Goal: Transaction & Acquisition: Obtain resource

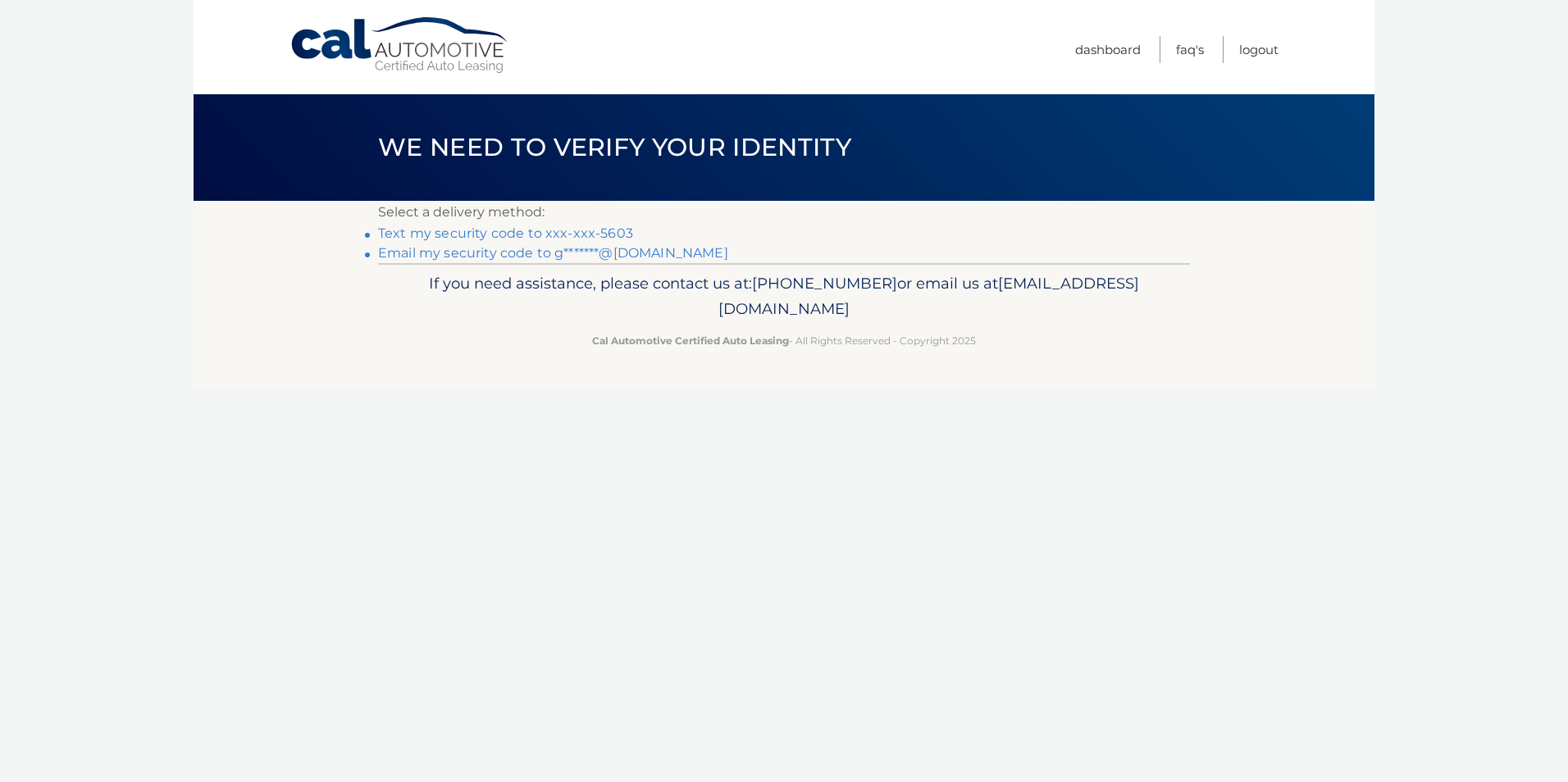
click at [469, 231] on link "Text my security code to xxx-xxx-5603" at bounding box center [506, 233] width 255 height 16
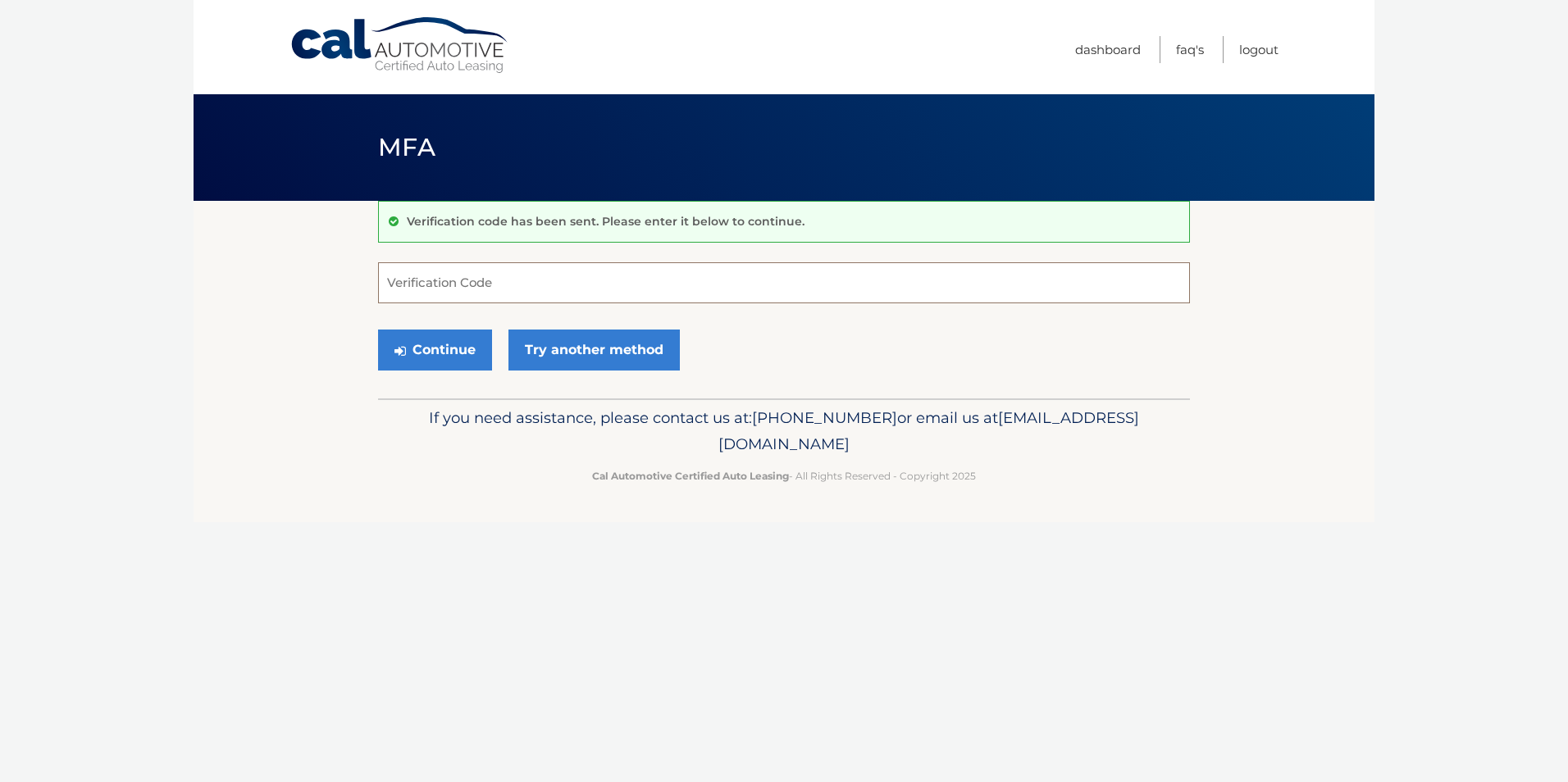
click at [431, 281] on input "Verification Code" at bounding box center [784, 282] width 812 height 41
type input "049341"
click at [468, 347] on button "Continue" at bounding box center [435, 350] width 114 height 41
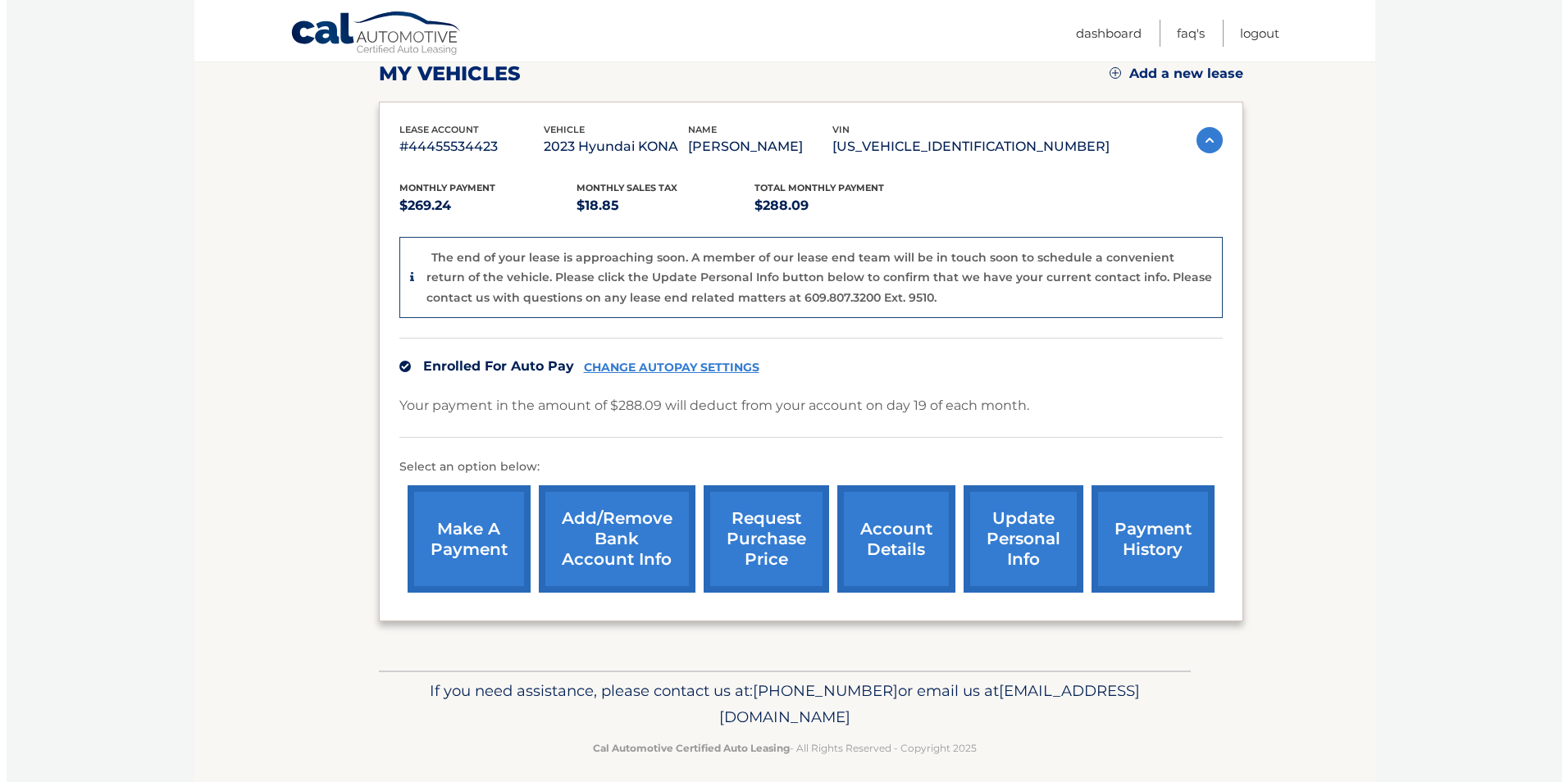
scroll to position [251, 0]
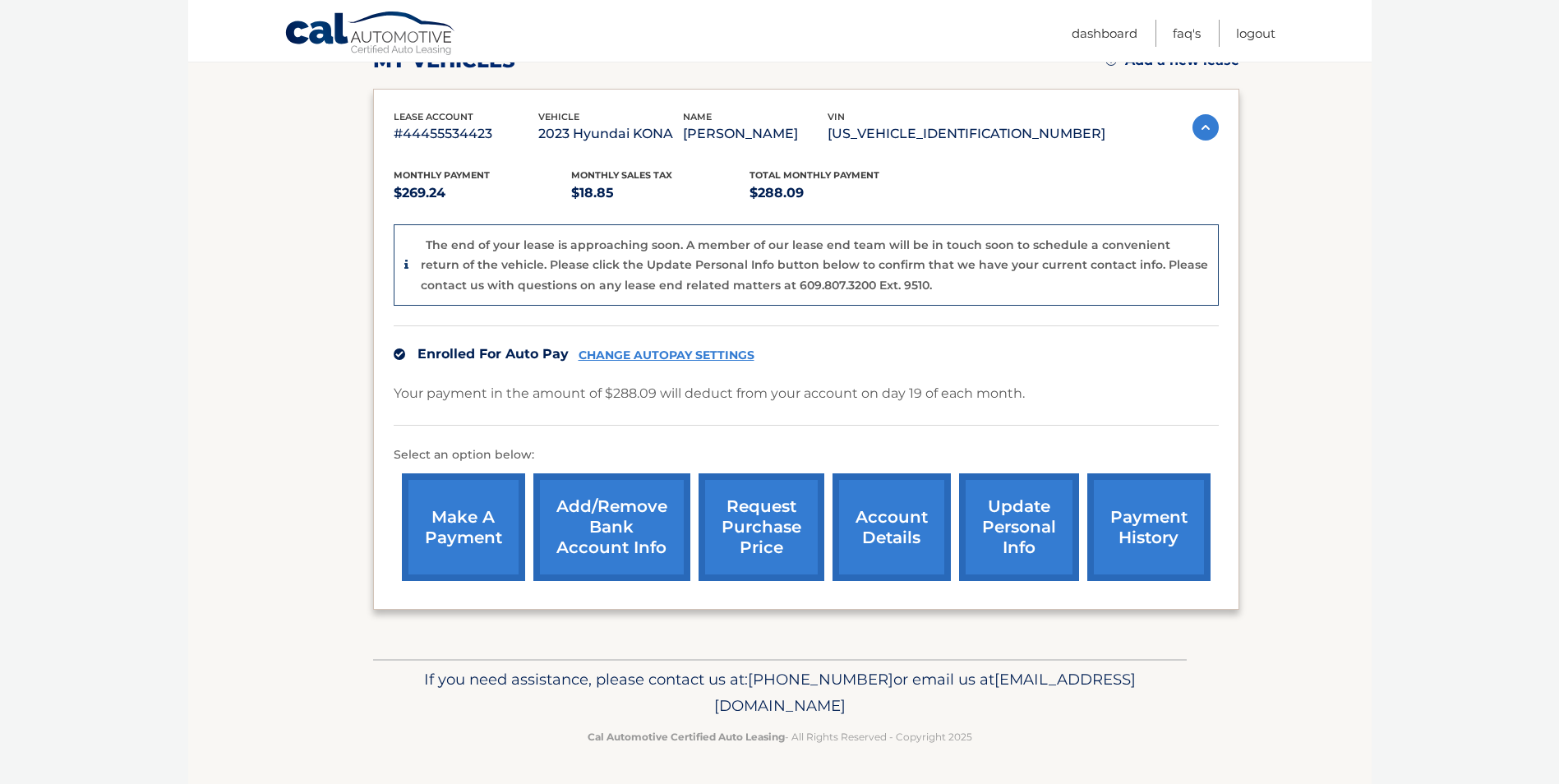
click at [731, 527] on link "request purchase price" at bounding box center [761, 527] width 126 height 108
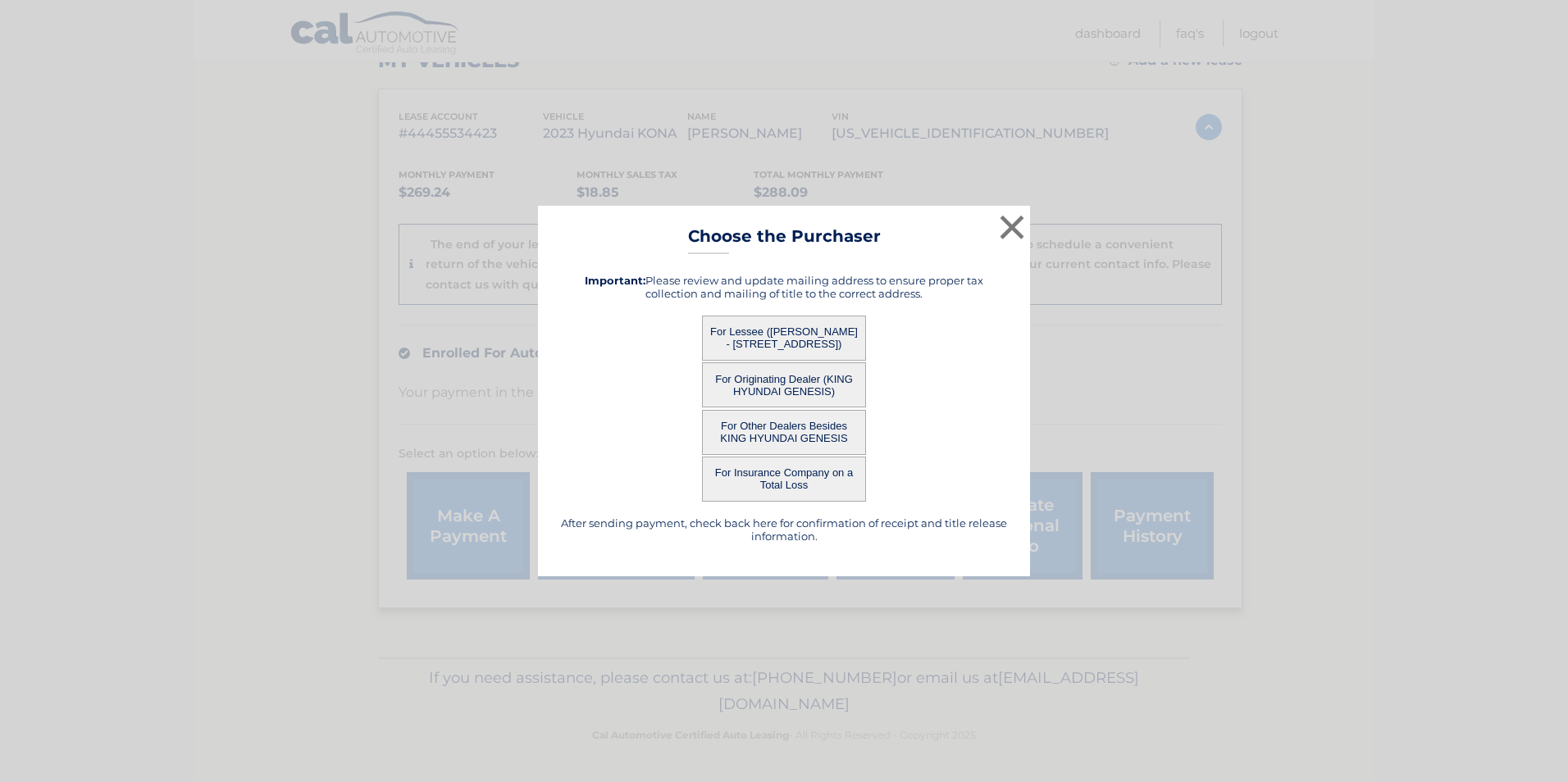
click at [792, 338] on button "For Lessee ([PERSON_NAME] - [STREET_ADDRESS])" at bounding box center [784, 339] width 164 height 45
click at [1020, 230] on button "×" at bounding box center [1011, 226] width 33 height 33
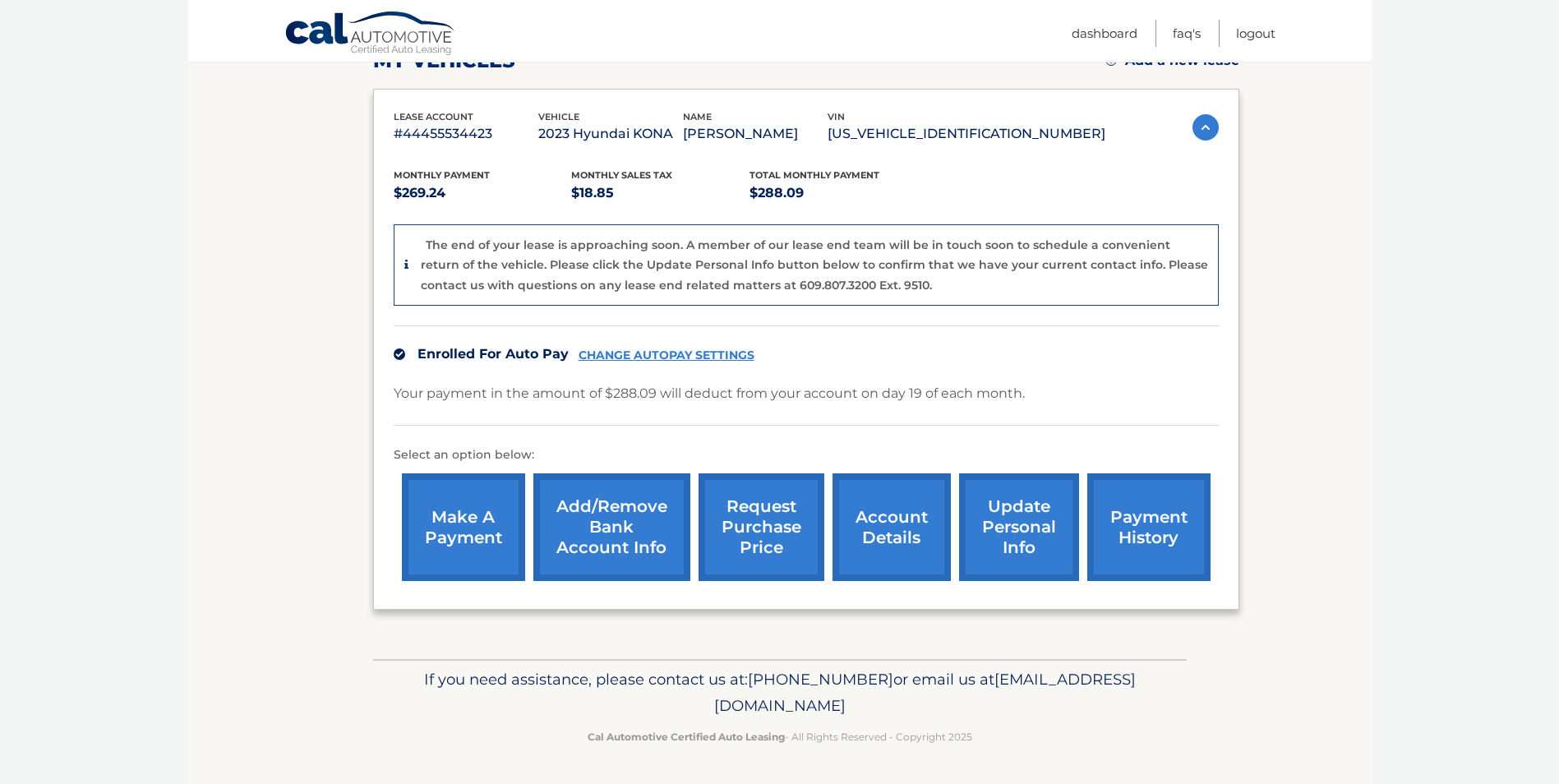
click at [764, 549] on link "request purchase price" at bounding box center [761, 527] width 126 height 108
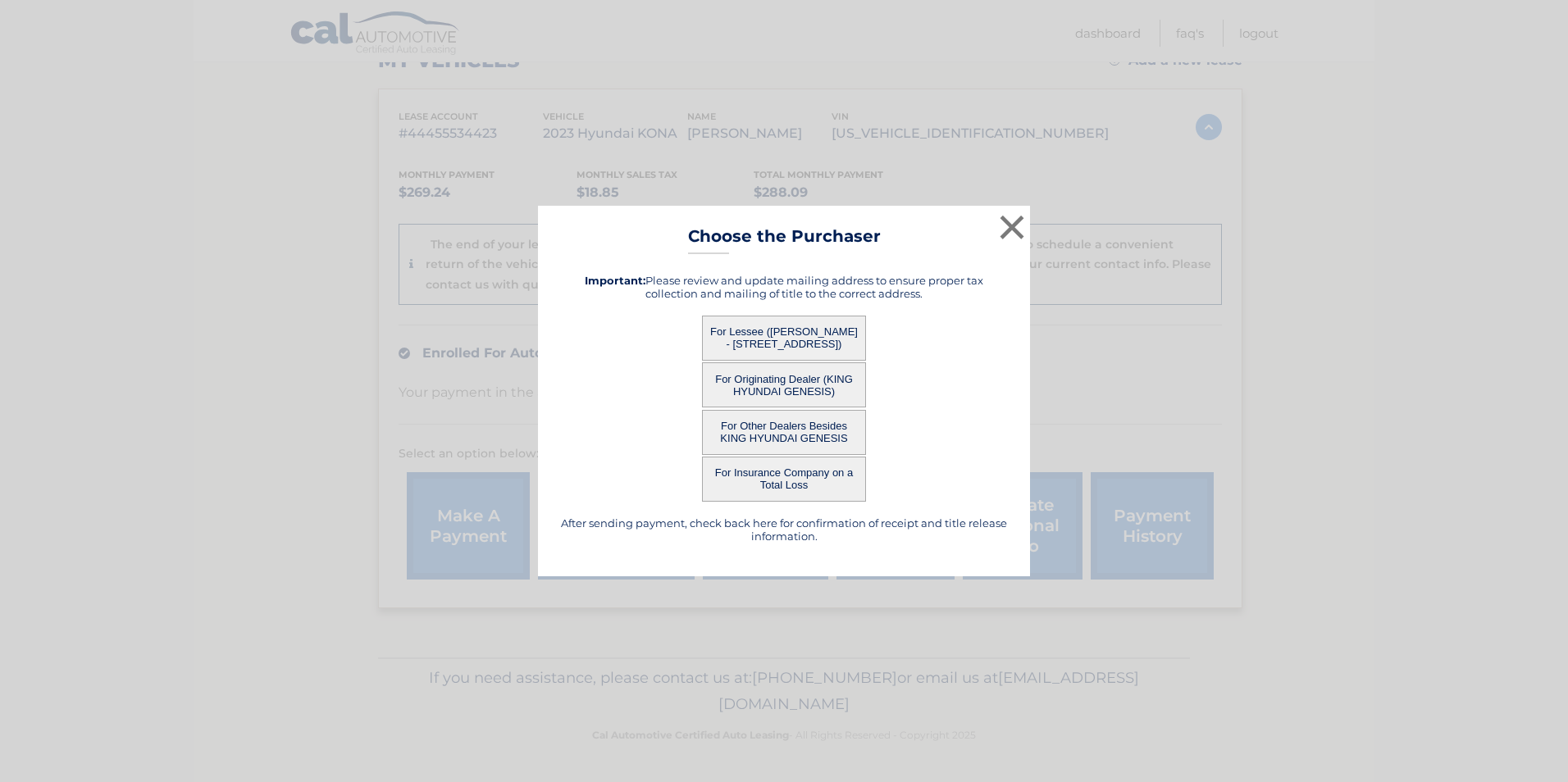
click at [764, 337] on button "For Lessee ([PERSON_NAME] - [STREET_ADDRESS])" at bounding box center [784, 339] width 164 height 45
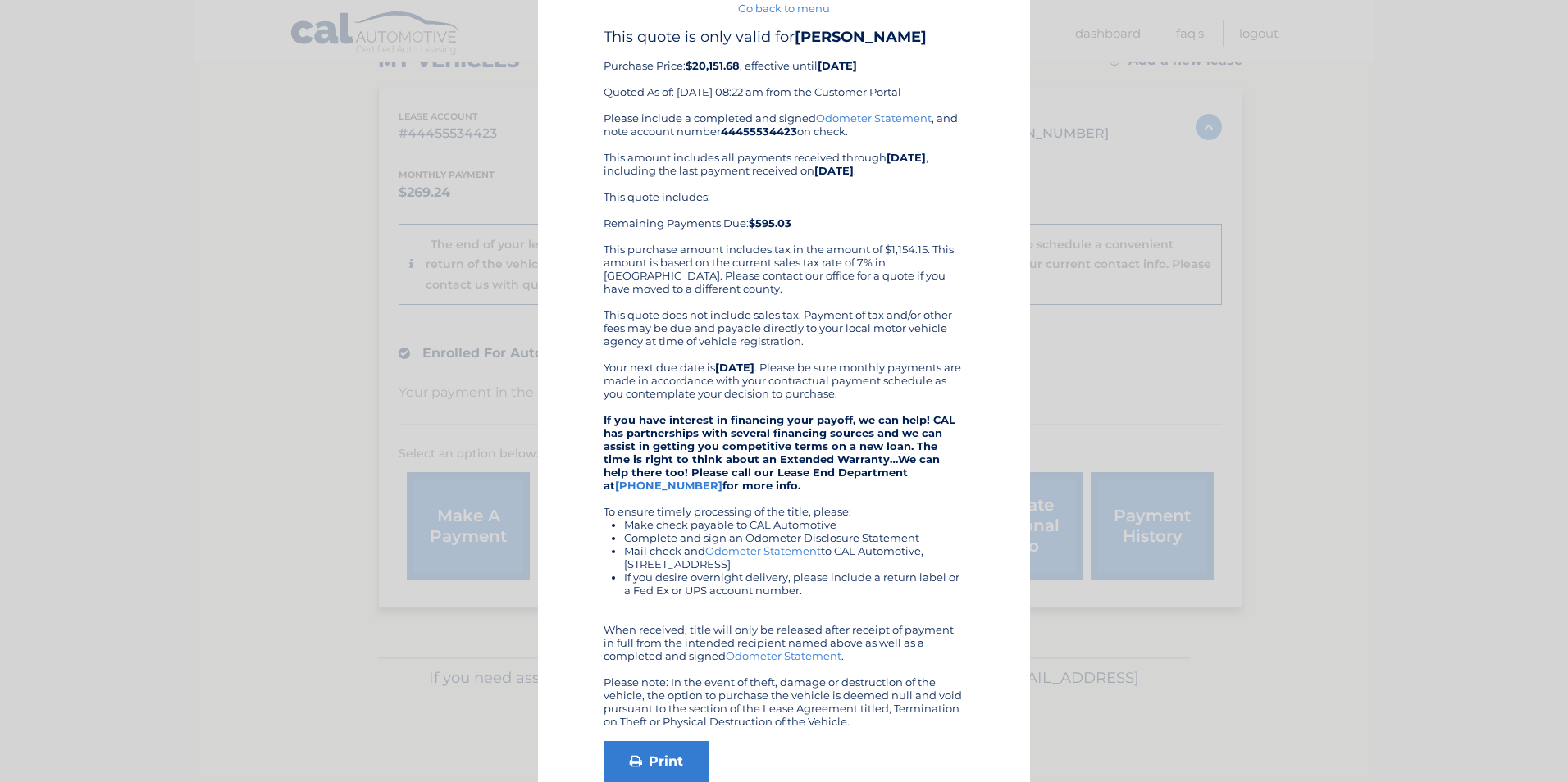
scroll to position [143, 0]
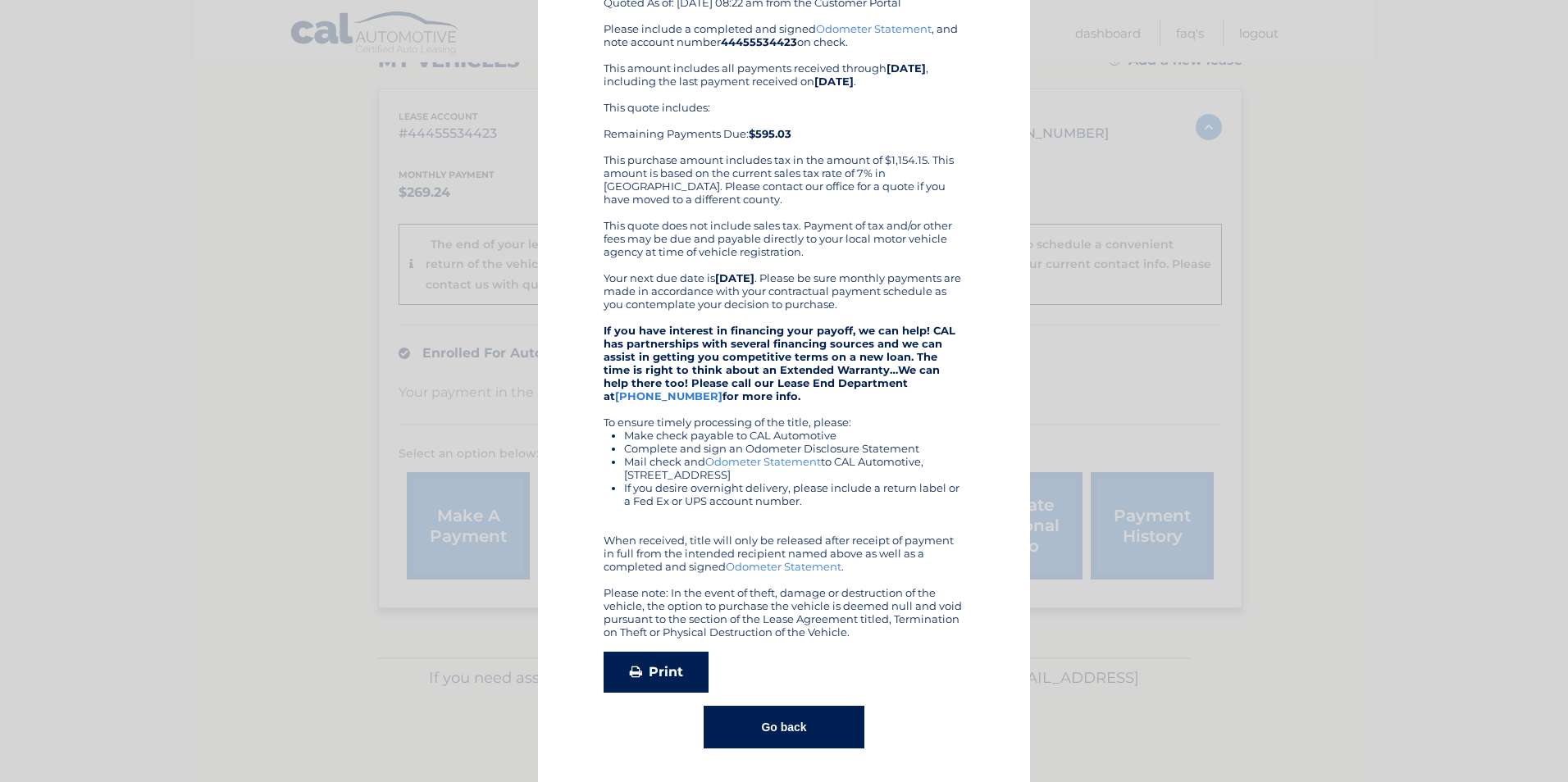
click at [649, 667] on link "Print" at bounding box center [656, 672] width 105 height 41
